Goal: Check status

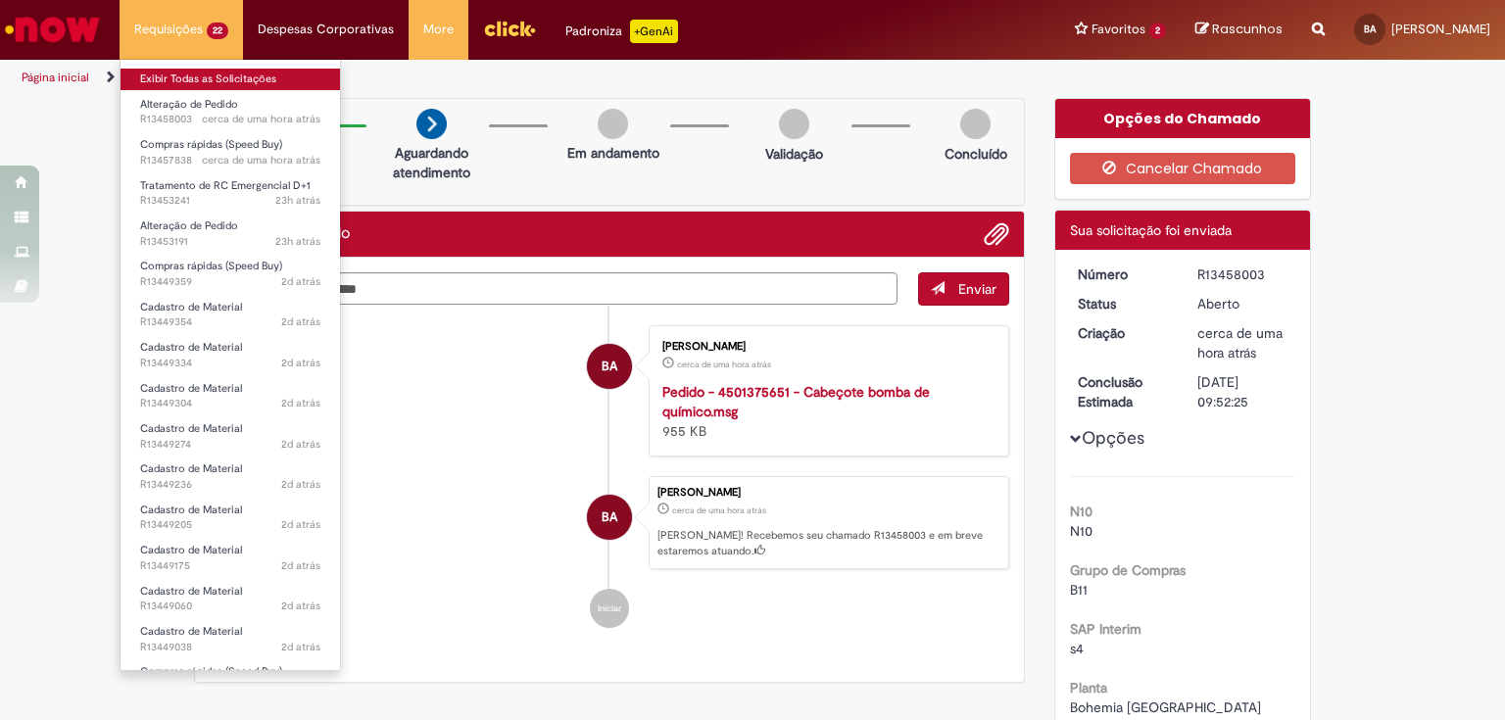
click at [200, 81] on link "Exibir Todas as Solicitações" at bounding box center [230, 80] width 219 height 22
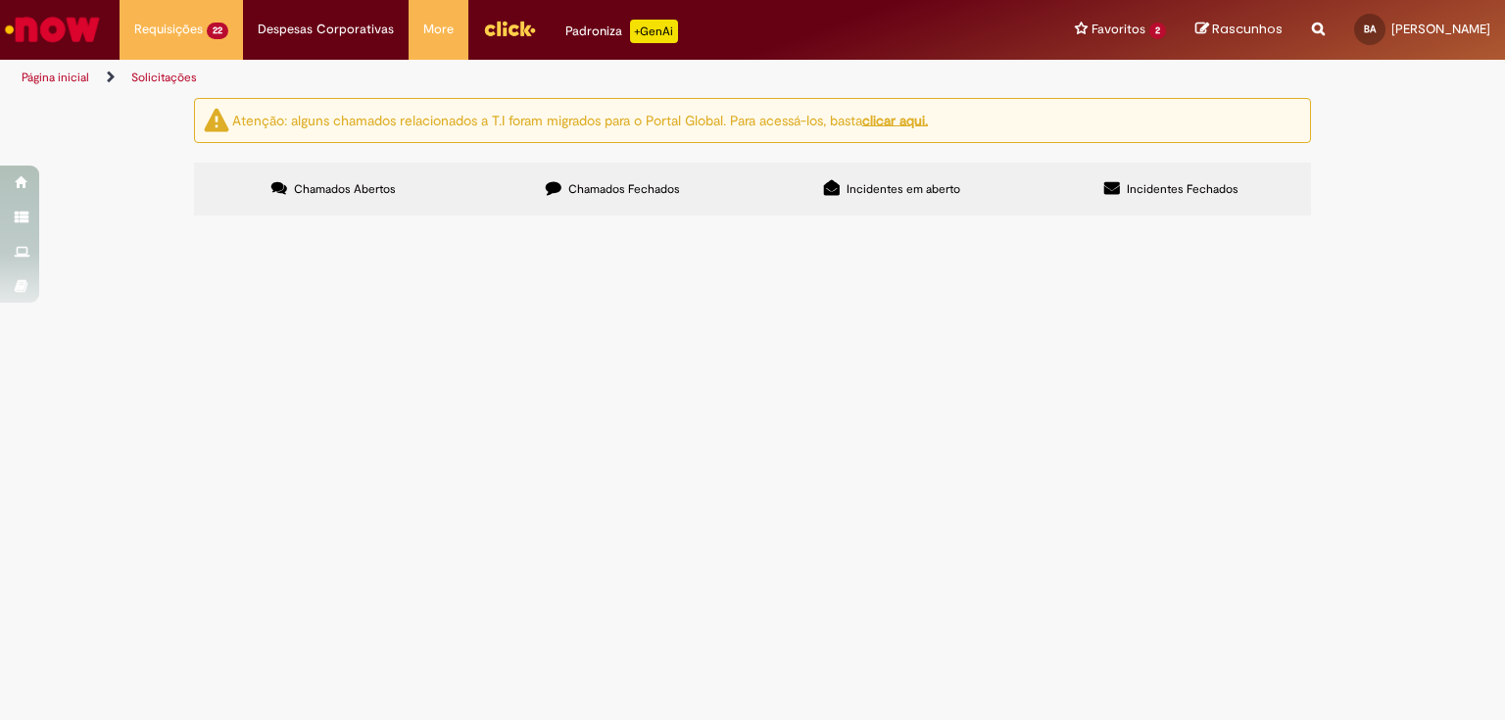
click at [0, 0] on span "Manutenção na Subestação da cervejaria" at bounding box center [0, 0] width 0 height 0
click at [0, 0] on span "R13453241" at bounding box center [0, 0] width 0 height 0
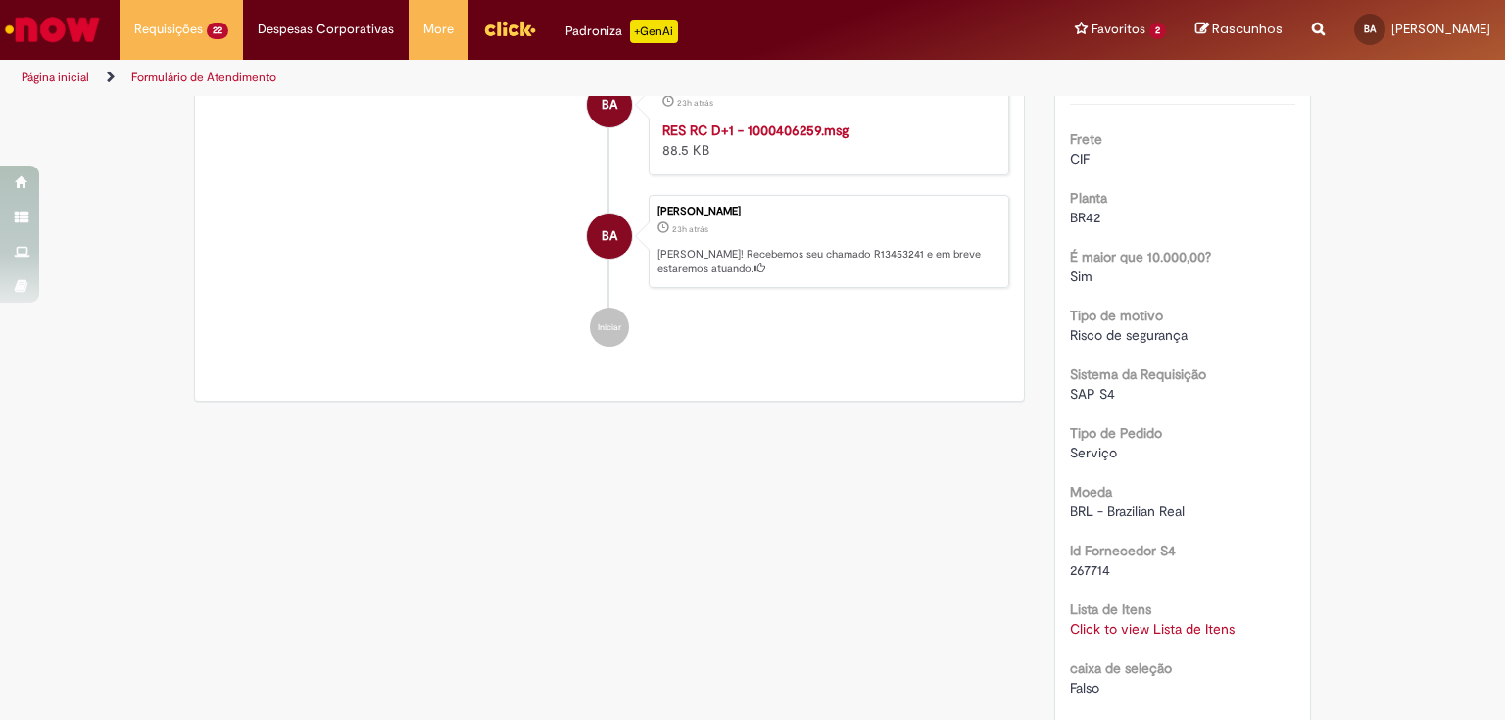
scroll to position [705, 0]
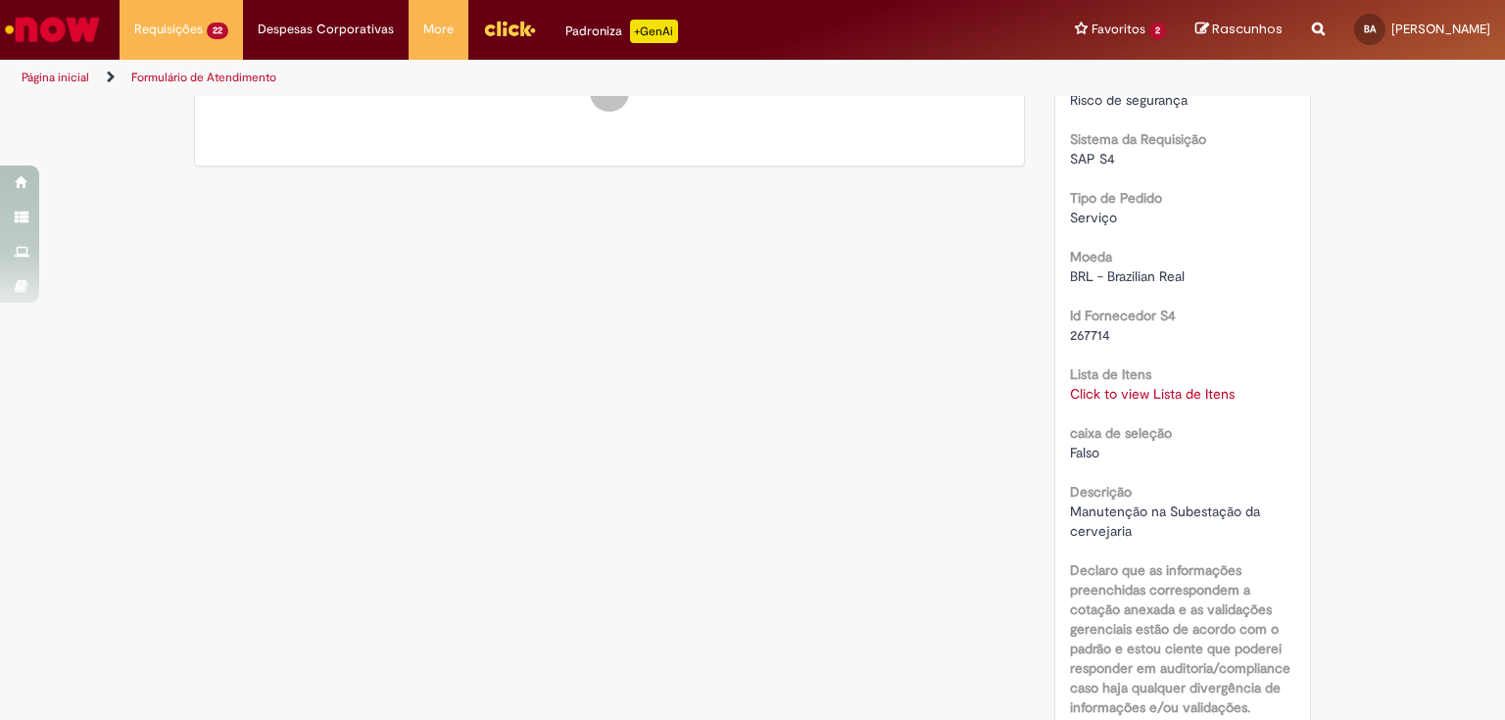
click at [1172, 393] on link "Click to view Lista de Itens" at bounding box center [1152, 394] width 165 height 18
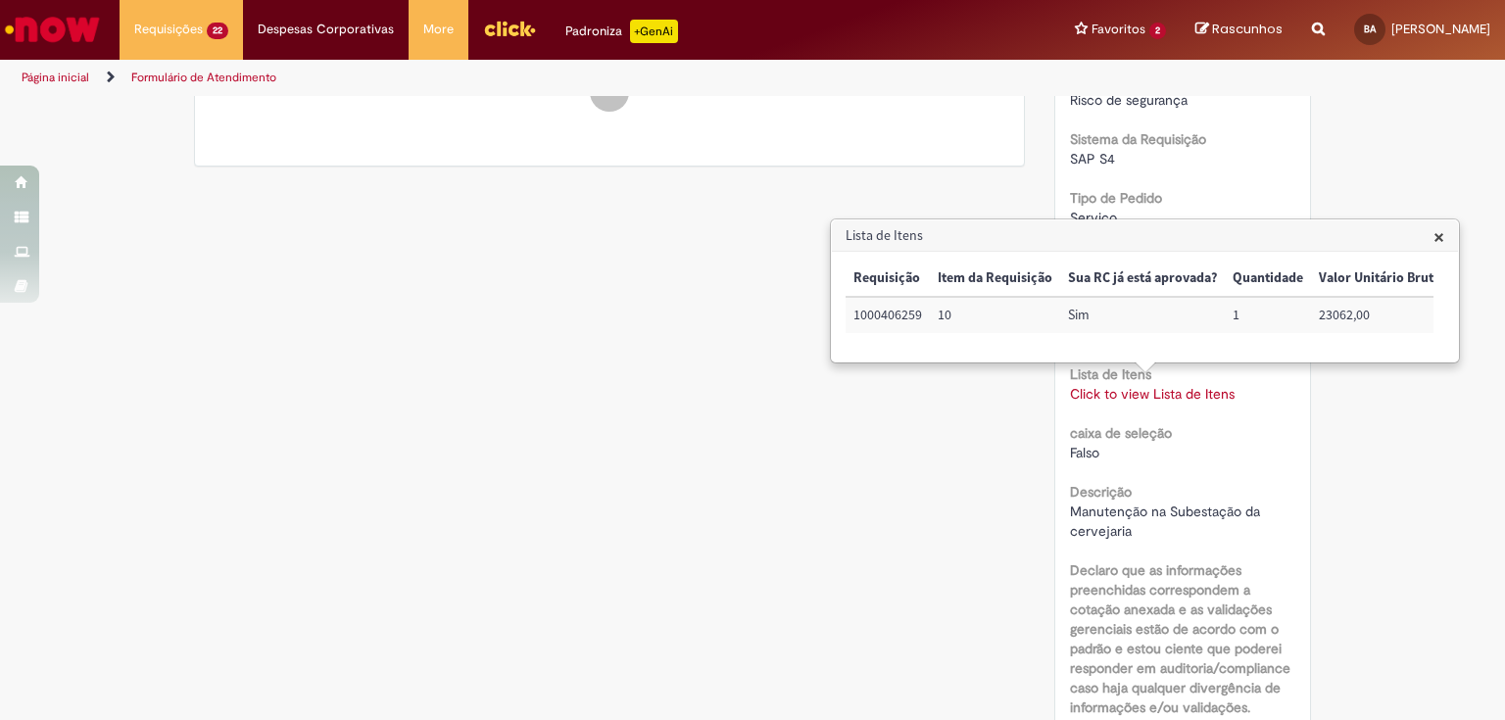
click at [876, 314] on td "1000406259" at bounding box center [888, 315] width 84 height 36
copy td "1000406259"
